Goal: Task Accomplishment & Management: Manage account settings

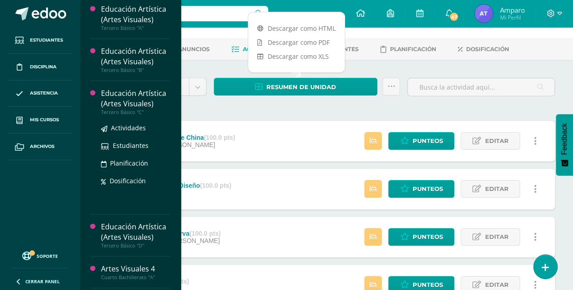
scroll to position [337, 0]
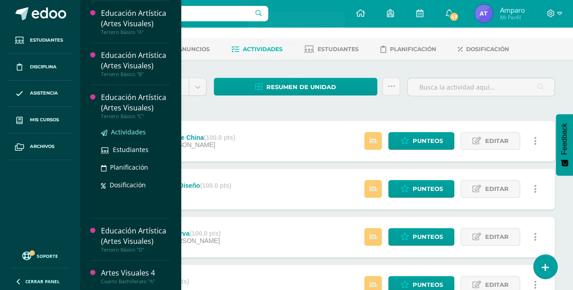
click at [127, 128] on span "Actividades" at bounding box center [128, 132] width 35 height 9
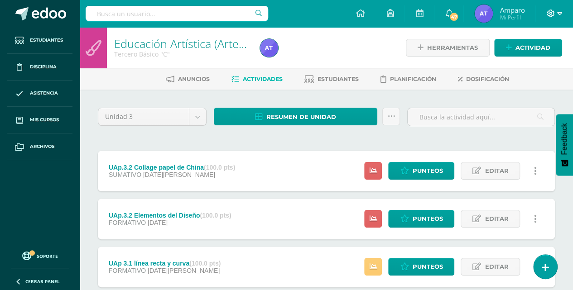
click at [560, 13] on icon at bounding box center [559, 14] width 5 height 8
click at [518, 62] on span "Cerrar sesión" at bounding box center [530, 62] width 41 height 9
